Goal: Task Accomplishment & Management: Complete application form

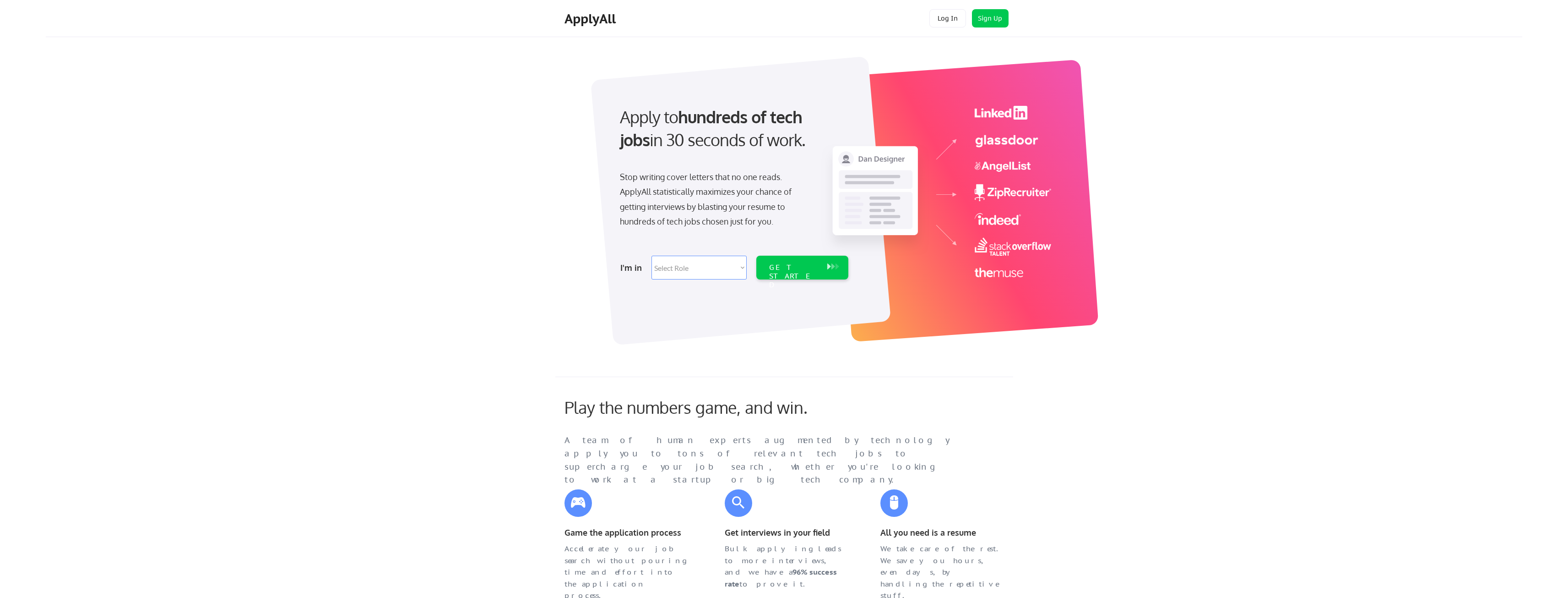
click at [740, 267] on select "Select Role Software Engineering Product Management Customer Success Sales UI/U…" at bounding box center [699, 268] width 95 height 24
select select ""product""
click at [651, 256] on select "Select Role Software Engineering Product Management Customer Success Sales UI/U…" at bounding box center [699, 268] width 95 height 24
select select ""product""
click at [792, 269] on div "GET STARTED" at bounding box center [794, 276] width 49 height 26
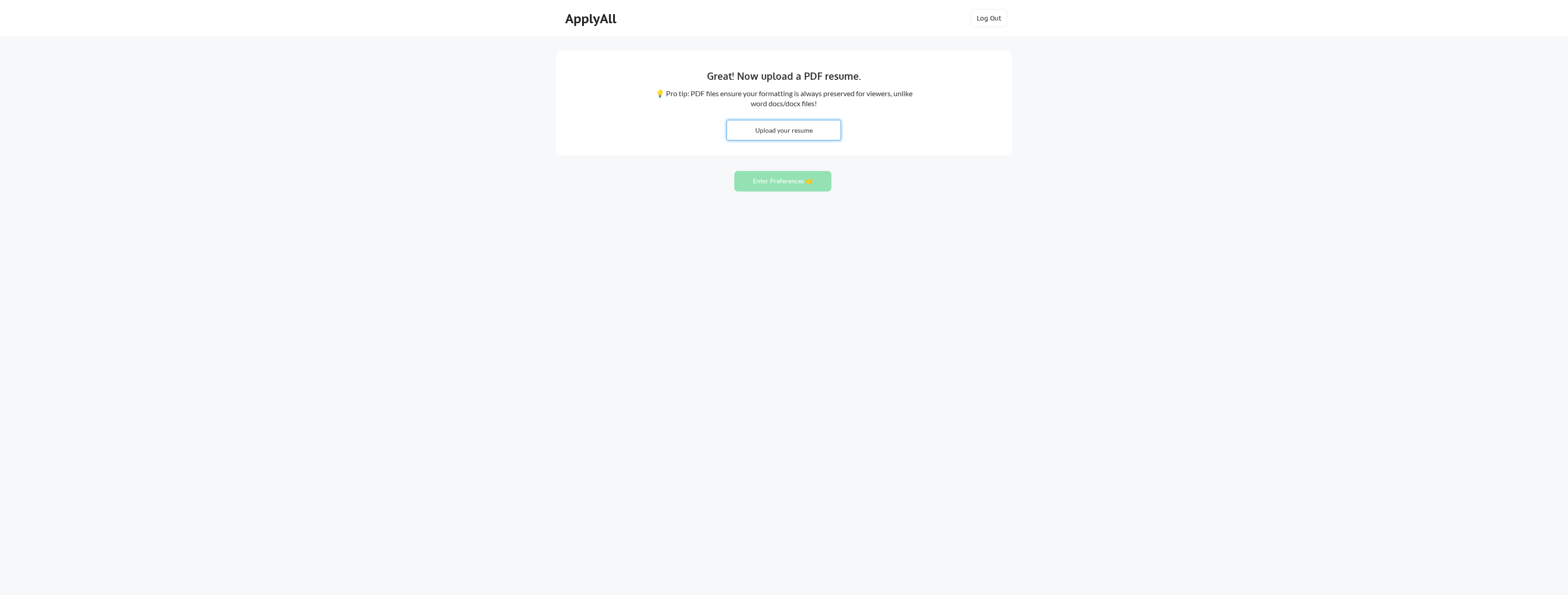
click at [781, 132] on input "file" at bounding box center [784, 130] width 113 height 20
type input "C:\fakepath\wcunningham_resume_dad.docx"
click at [772, 180] on button "Enter Preferences 👉" at bounding box center [782, 181] width 97 height 21
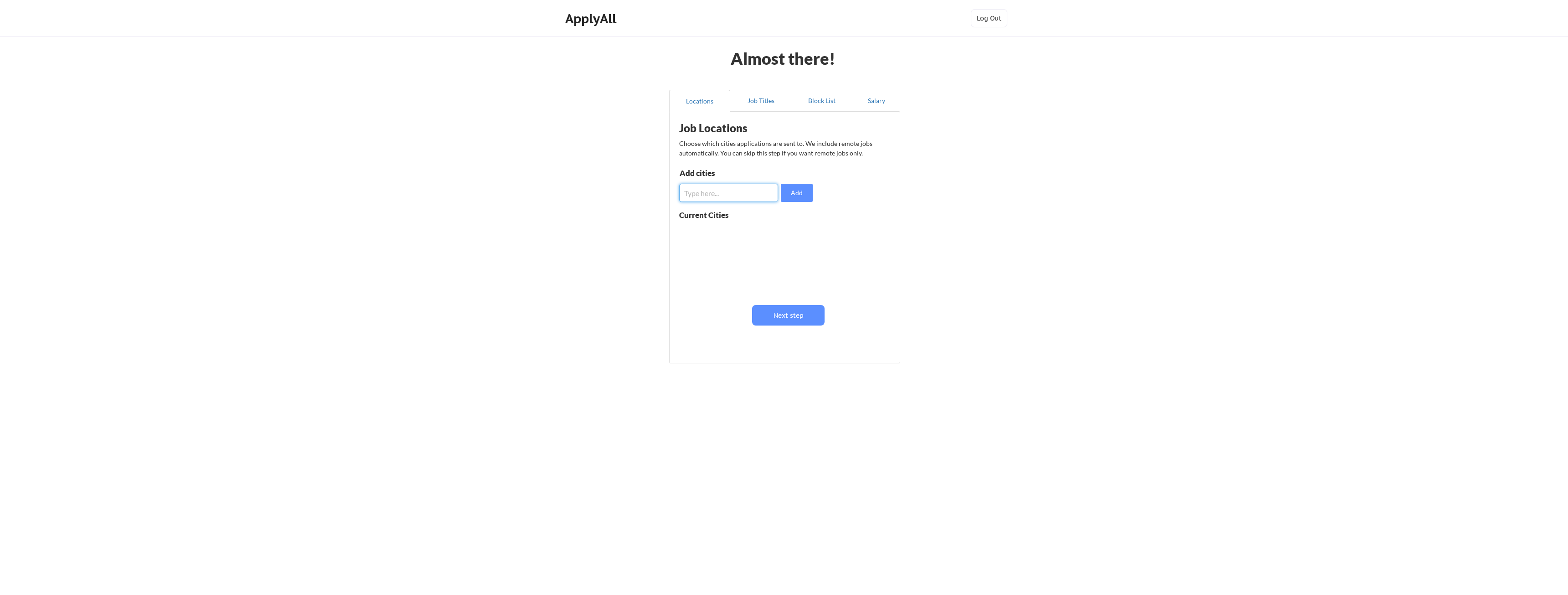
click at [714, 193] on input "input" at bounding box center [728, 193] width 99 height 18
click at [719, 192] on input "input" at bounding box center [728, 193] width 99 height 18
type input "[GEOGRAPHIC_DATA], [GEOGRAPHIC_DATA]"
click at [801, 197] on button "Add" at bounding box center [796, 193] width 32 height 18
click at [789, 310] on button "Next step" at bounding box center [788, 315] width 72 height 21
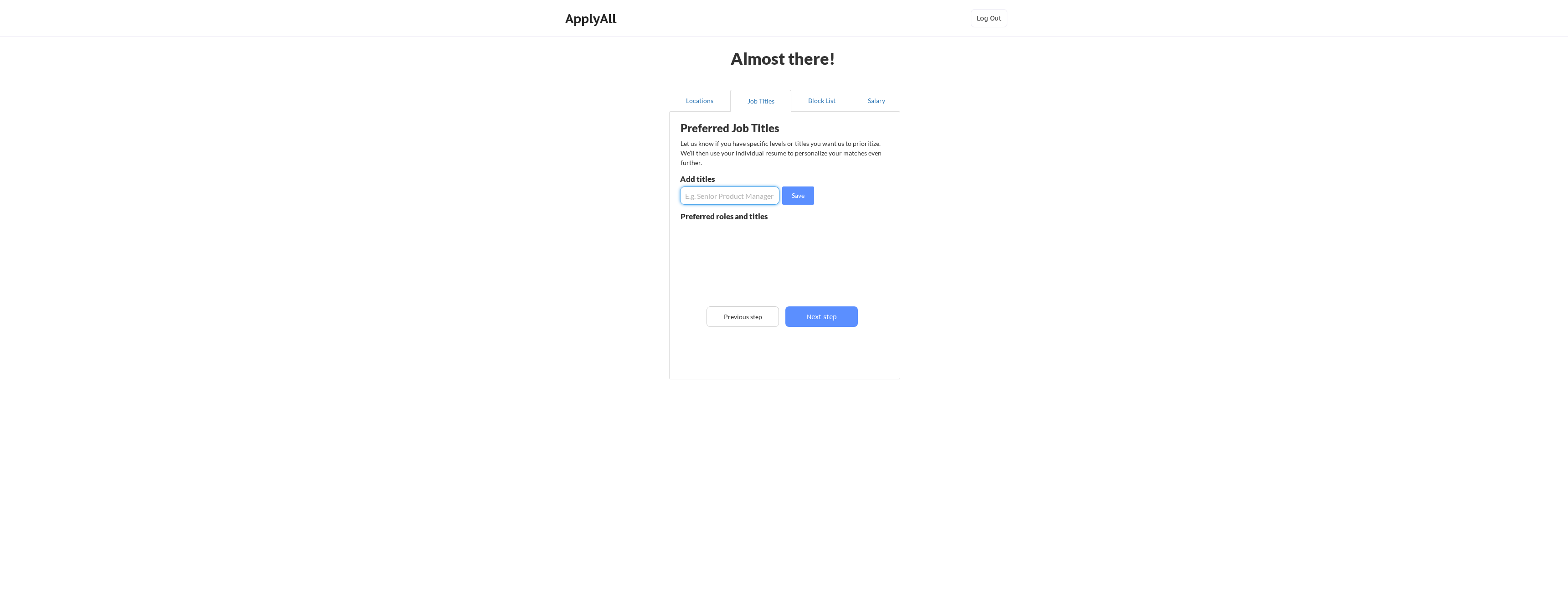
click at [691, 197] on input "input" at bounding box center [729, 196] width 99 height 18
type input "Agile Coach"
click at [799, 197] on button "Save" at bounding box center [798, 196] width 32 height 18
click at [726, 202] on input "input" at bounding box center [729, 196] width 99 height 18
type input "Agile Delivery Lead"
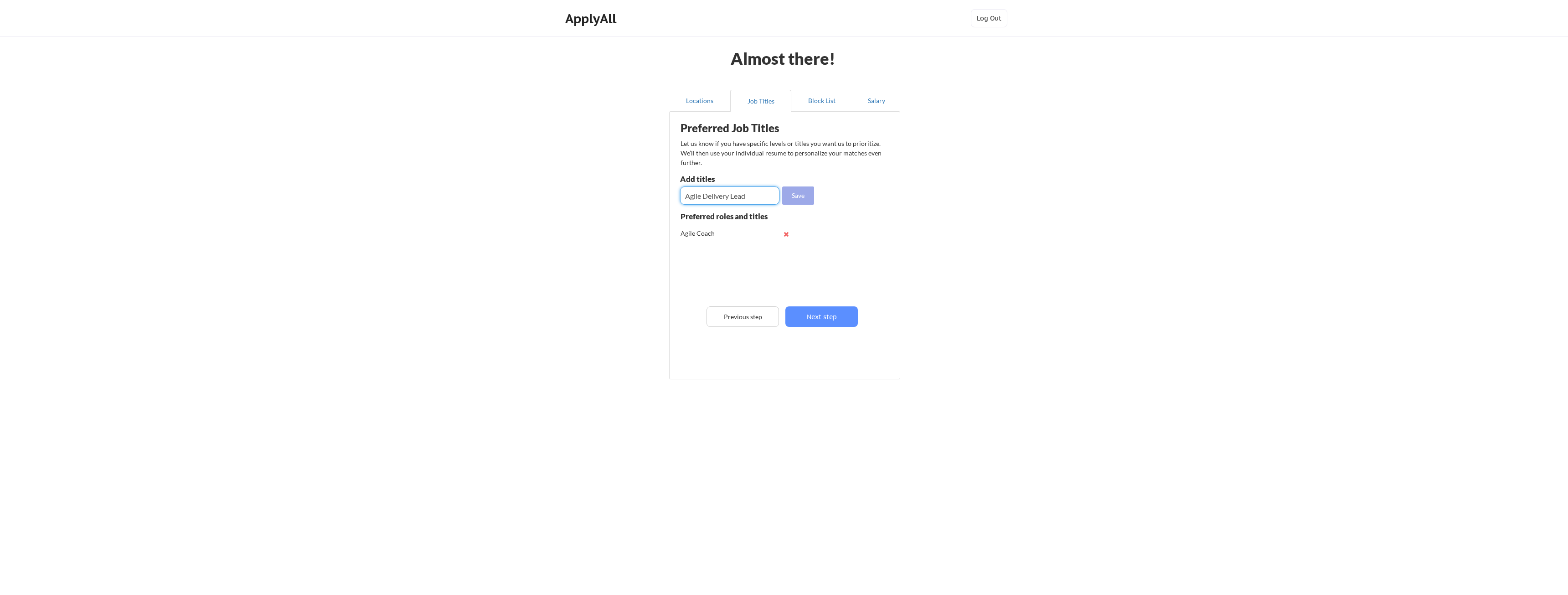
click at [803, 190] on button "Save" at bounding box center [798, 196] width 32 height 18
click at [699, 198] on input "input" at bounding box center [729, 196] width 99 height 18
type input "Product Manager"
click at [800, 197] on button "Save" at bounding box center [798, 196] width 32 height 18
click at [695, 195] on input "input" at bounding box center [729, 196] width 99 height 18
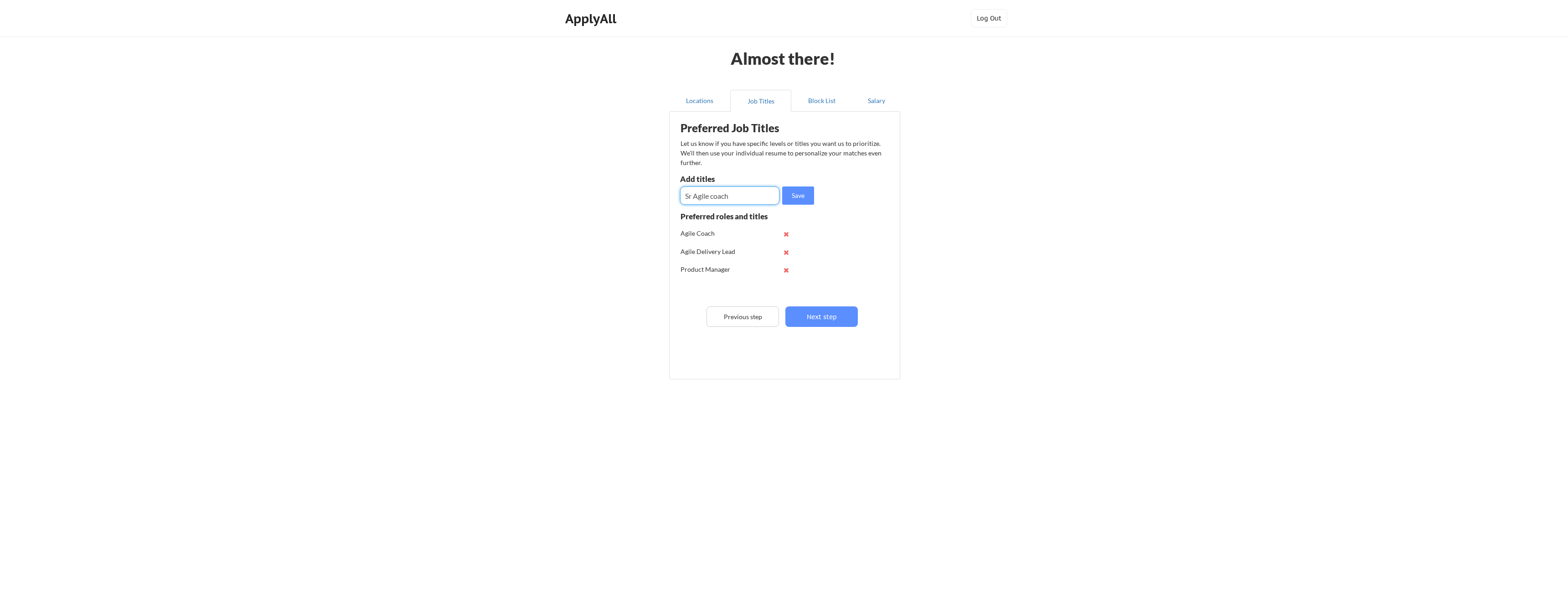
type input "Sr Agile coach"
click at [795, 192] on button "Save" at bounding box center [798, 196] width 32 height 18
click at [702, 195] on input "input" at bounding box center [729, 196] width 99 height 18
type input "Senior Product Manager"
click at [798, 200] on button "Save" at bounding box center [798, 196] width 32 height 18
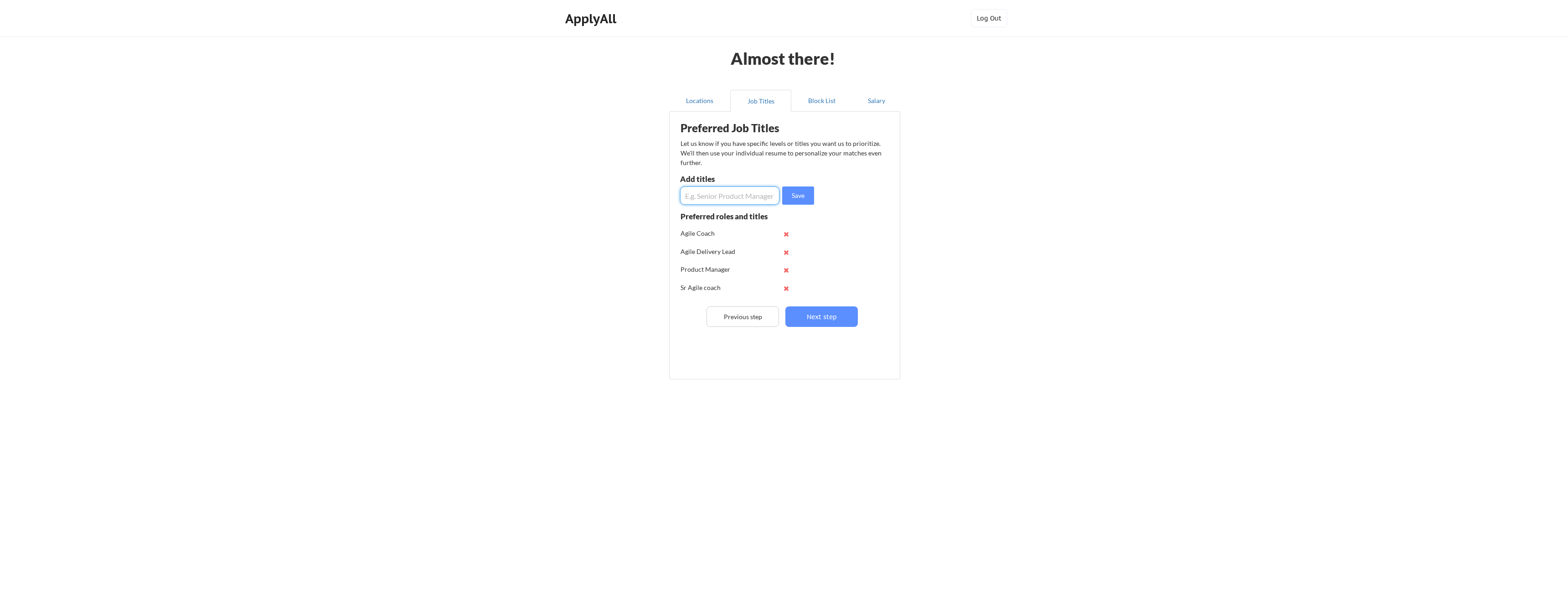
click at [704, 195] on input "input" at bounding box center [729, 196] width 99 height 18
type input "Delivery Manager"
click at [794, 195] on button "Save" at bounding box center [798, 196] width 32 height 18
click at [700, 197] on input "input" at bounding box center [729, 196] width 99 height 18
type input "Portfolio Manager"
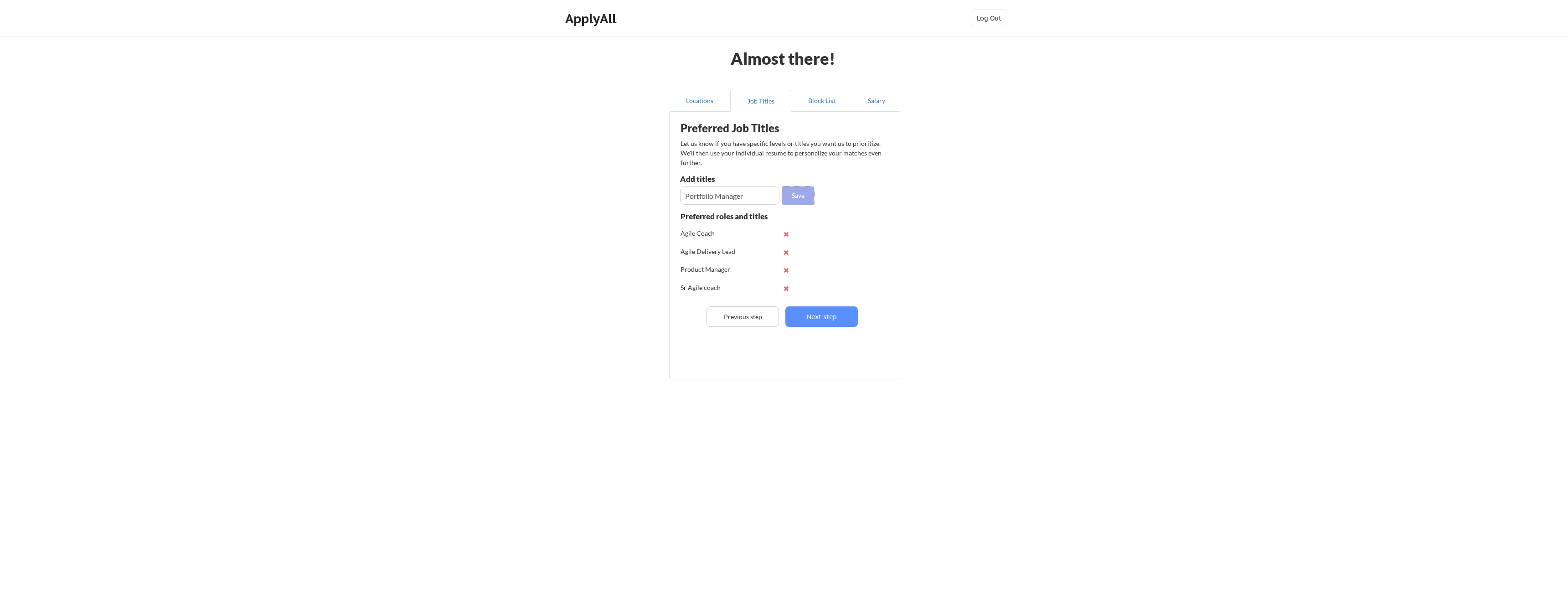
click at [794, 193] on button "Save" at bounding box center [798, 196] width 32 height 18
click at [821, 325] on button "Next step" at bounding box center [821, 316] width 72 height 21
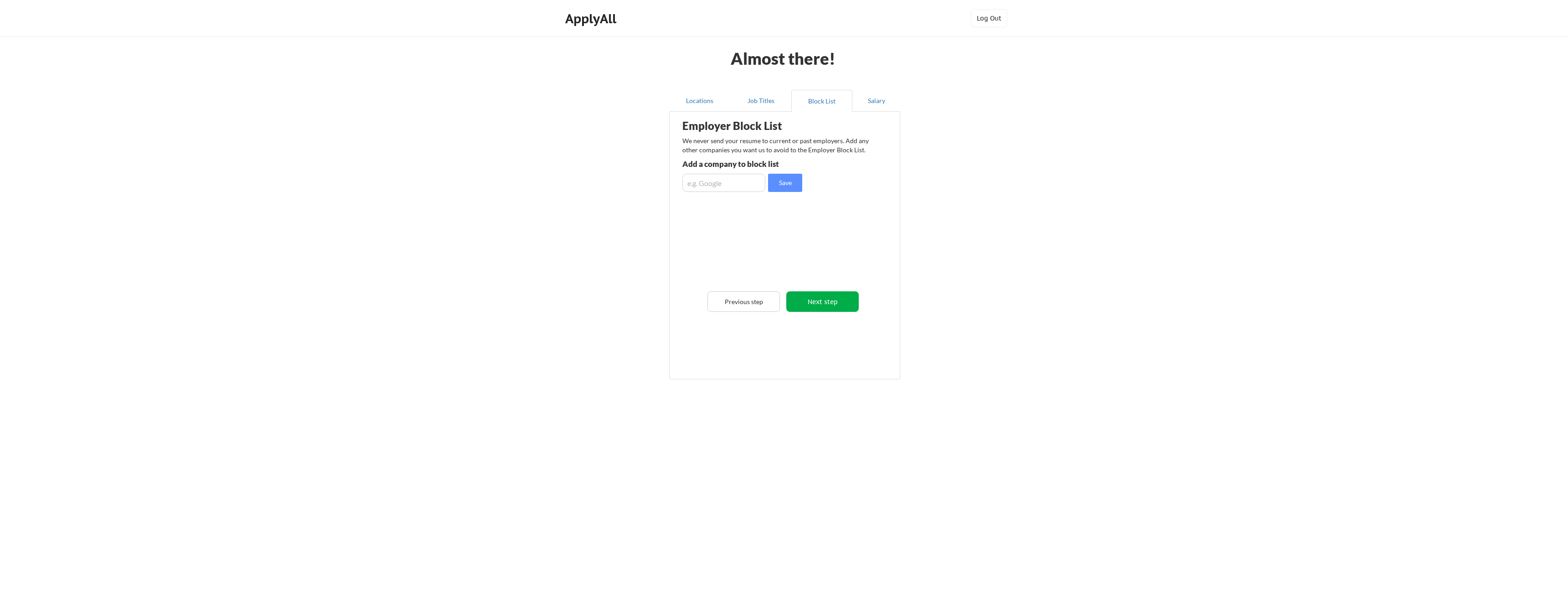
click at [829, 304] on button "Next step" at bounding box center [823, 301] width 72 height 21
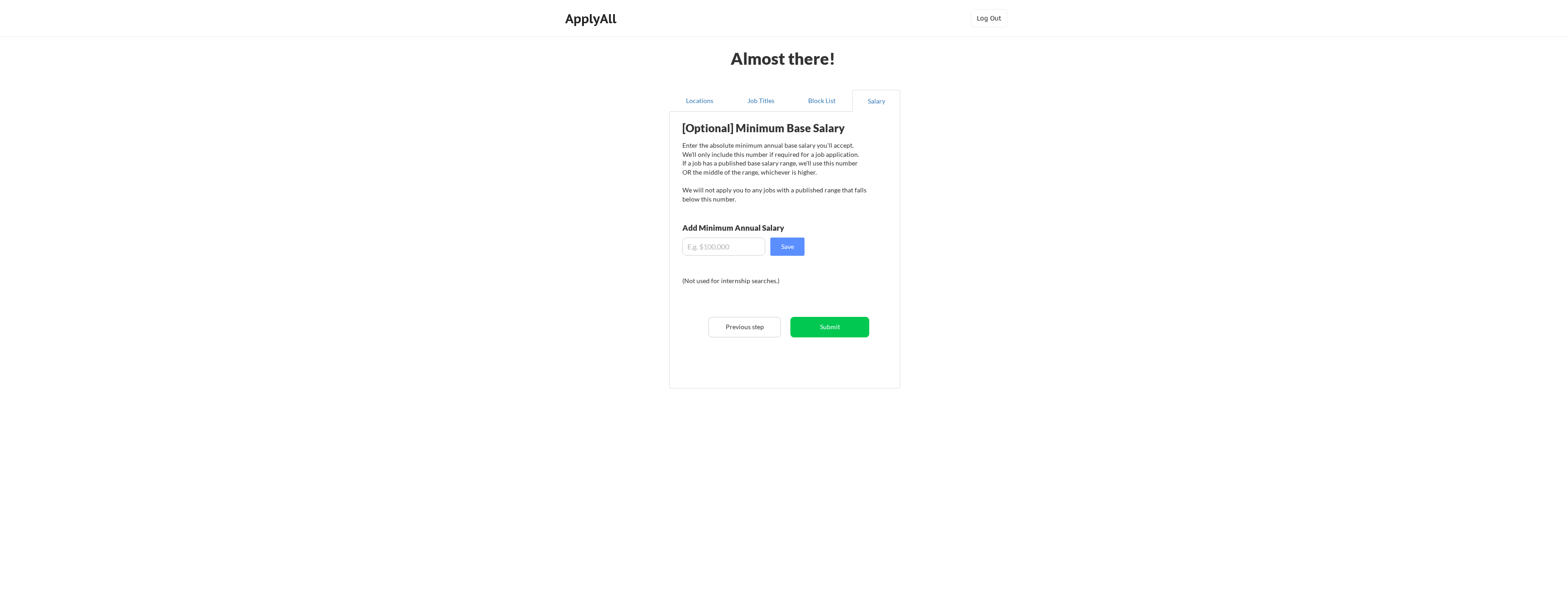
click at [687, 244] on input "input" at bounding box center [724, 247] width 83 height 18
type input "$150,000"
click at [794, 248] on button "Save" at bounding box center [787, 247] width 34 height 18
click at [820, 325] on button "Submit" at bounding box center [829, 327] width 79 height 21
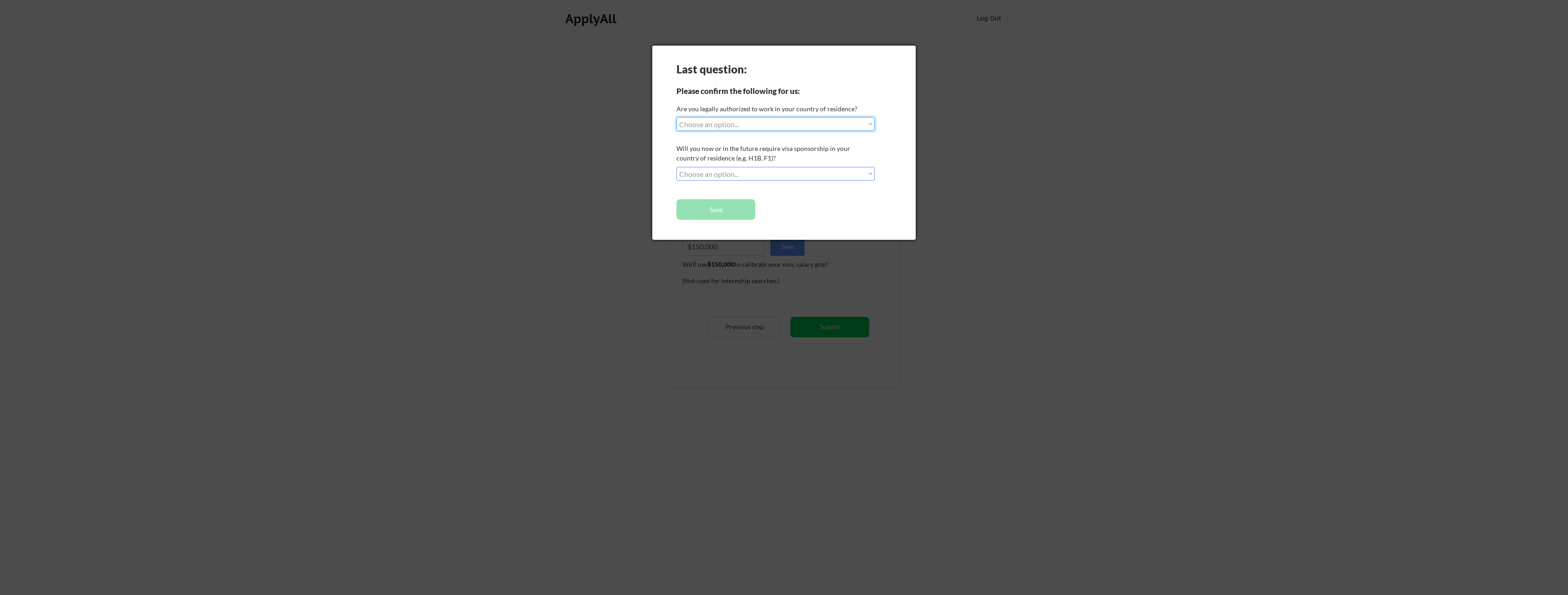
click at [776, 125] on select "Choose an option... Yes, I am a [DEMOGRAPHIC_DATA] Citizen Yes, I am a [DEMOGRA…" at bounding box center [775, 124] width 198 height 13
select select ""yes__i_am_a_[DEMOGRAPHIC_DATA]""
click at [676, 117] on select "Choose an option... Yes, I am a [DEMOGRAPHIC_DATA] Citizen Yes, I am a [DEMOGRA…" at bounding box center [775, 124] width 198 height 13
click at [754, 173] on select "Choose an option... No, I will not need sponsorship Yes, I will need sponsorship" at bounding box center [775, 173] width 198 height 13
select select ""no__i_will_not_need_sponsorship""
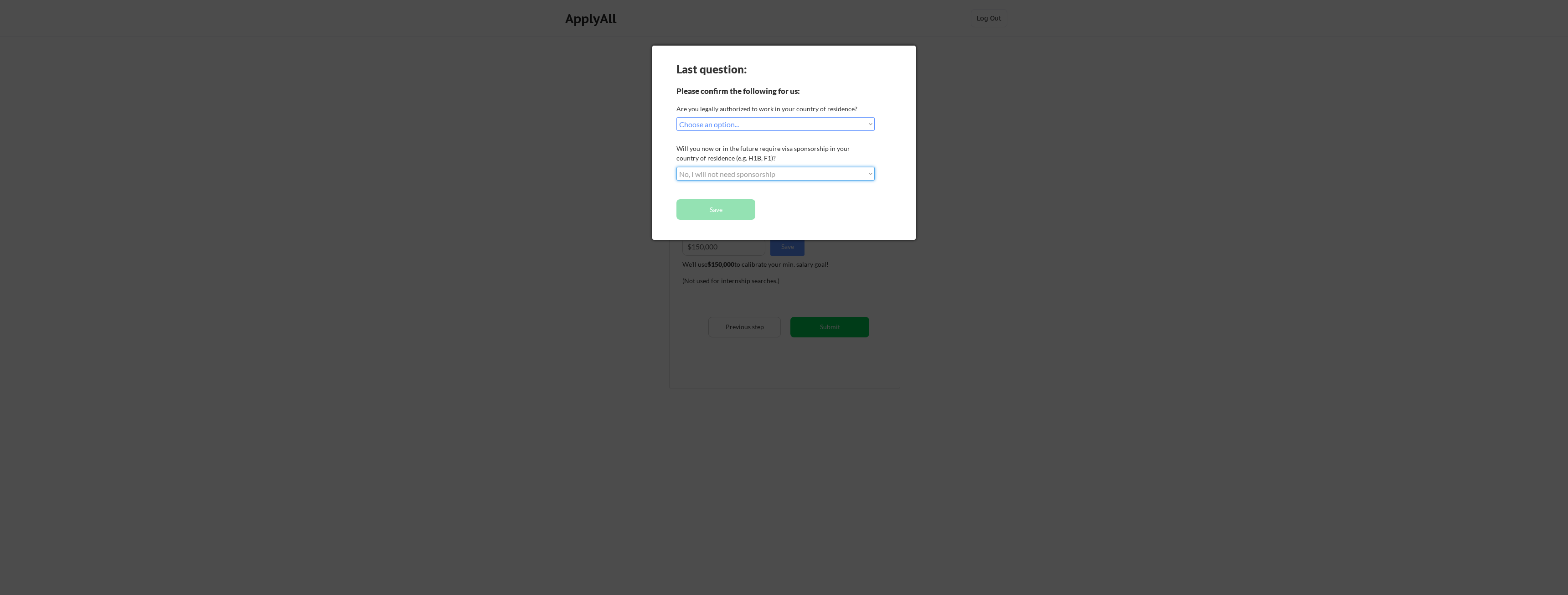
click at [676, 167] on select "Choose an option... No, I will not need sponsorship Yes, I will need sponsorship" at bounding box center [775, 173] width 198 height 13
click at [726, 213] on button "Save" at bounding box center [715, 209] width 79 height 21
